Goal: Task Accomplishment & Management: Manage account settings

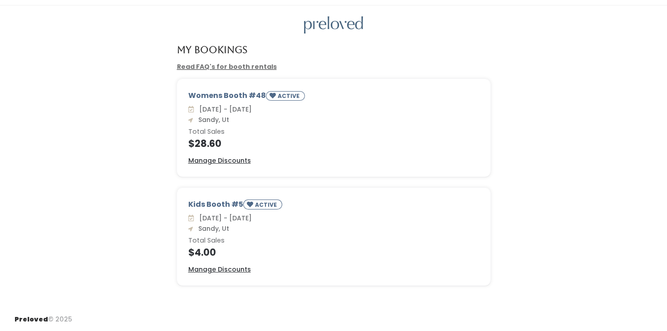
scroll to position [22, 0]
click at [224, 271] on u "Manage Discounts" at bounding box center [219, 270] width 63 height 9
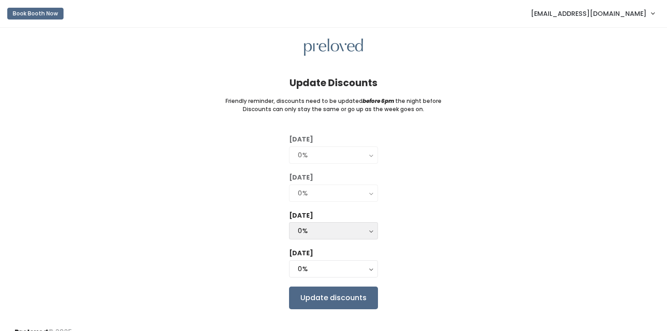
click at [342, 232] on div "0%" at bounding box center [334, 231] width 72 height 10
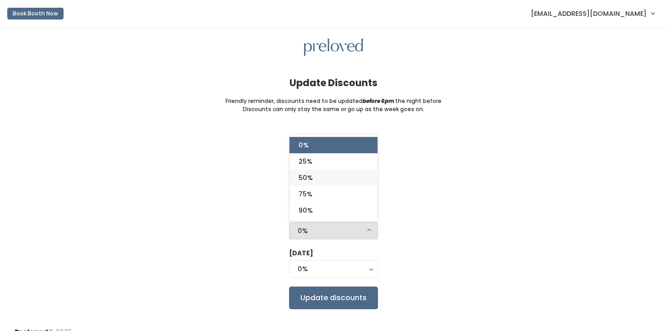
click at [355, 179] on link "50%" at bounding box center [334, 178] width 88 height 16
select select "50%"
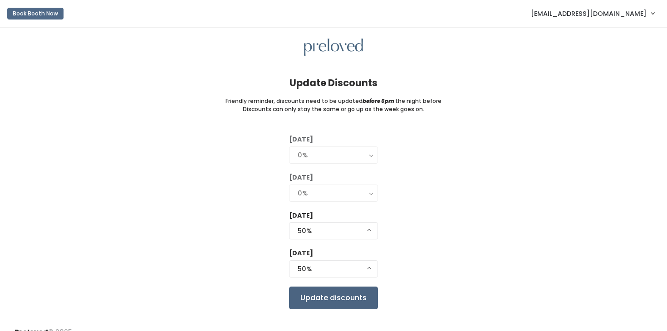
click at [356, 294] on input "Update discounts" at bounding box center [333, 298] width 89 height 23
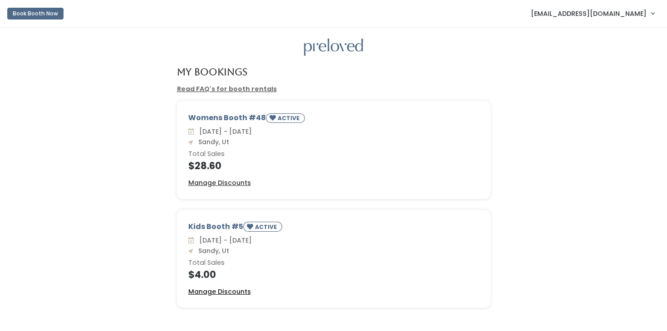
click at [241, 290] on u "Manage Discounts" at bounding box center [219, 291] width 63 height 9
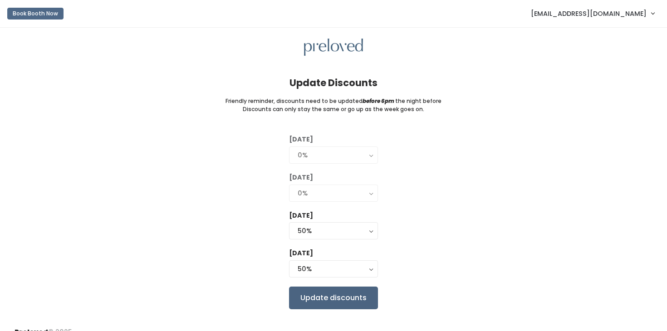
click at [363, 289] on input "Update discounts" at bounding box center [333, 298] width 89 height 23
